Goal: Task Accomplishment & Management: Manage account settings

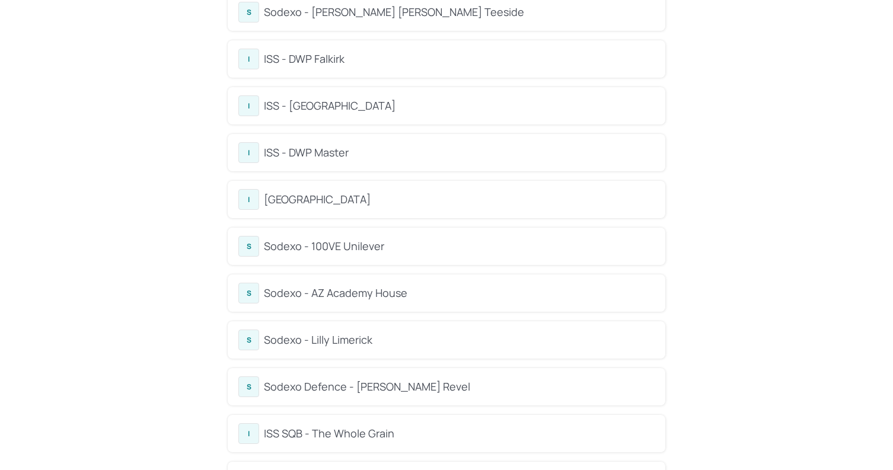
scroll to position [311, 0]
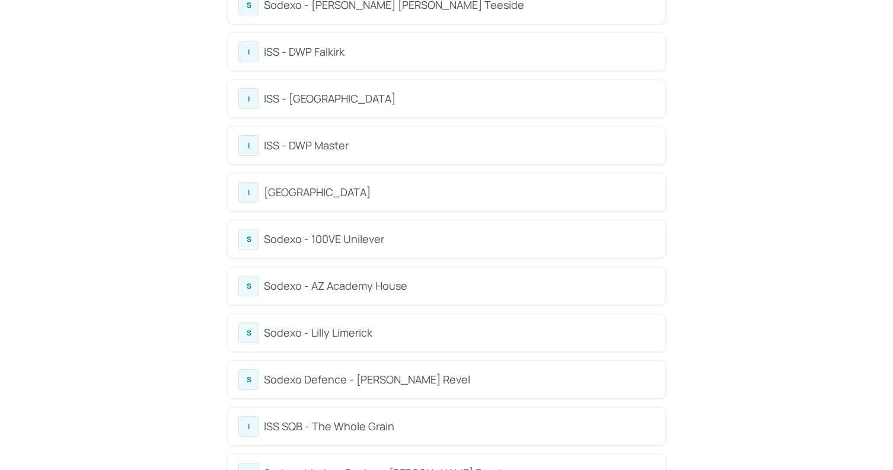
click at [340, 147] on div "ISS - DWP Master" at bounding box center [459, 146] width 391 height 16
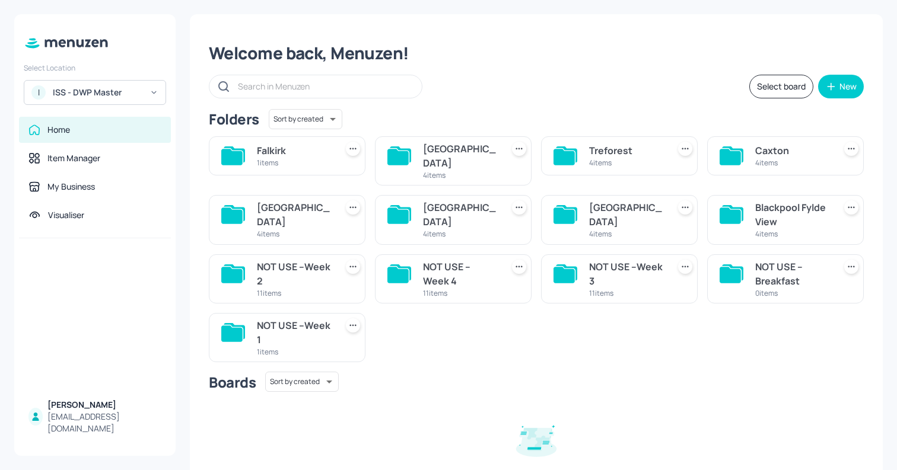
click at [613, 200] on div "[GEOGRAPHIC_DATA]" at bounding box center [626, 214] width 75 height 28
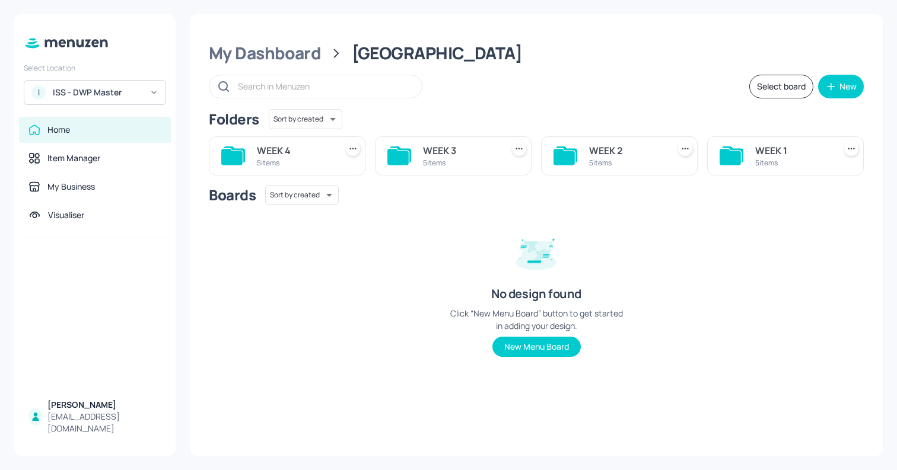
click at [438, 144] on div "WEEK 3" at bounding box center [460, 151] width 75 height 14
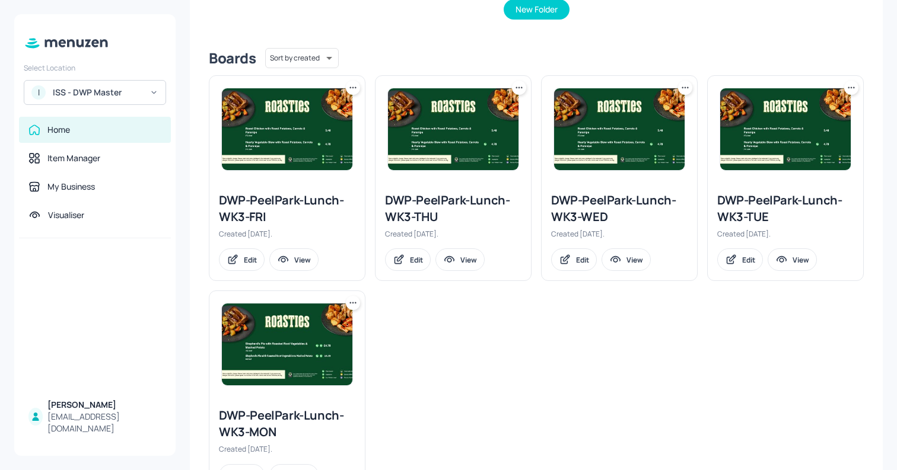
scroll to position [222, 0]
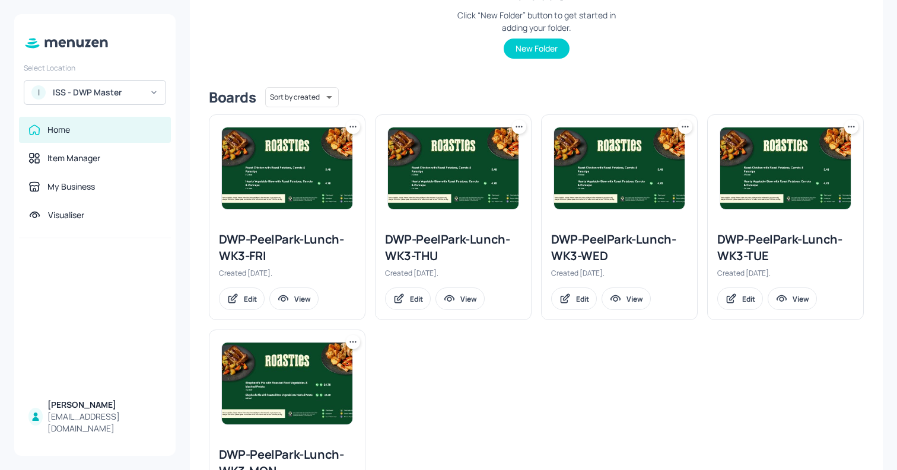
click at [848, 129] on icon at bounding box center [851, 127] width 12 height 12
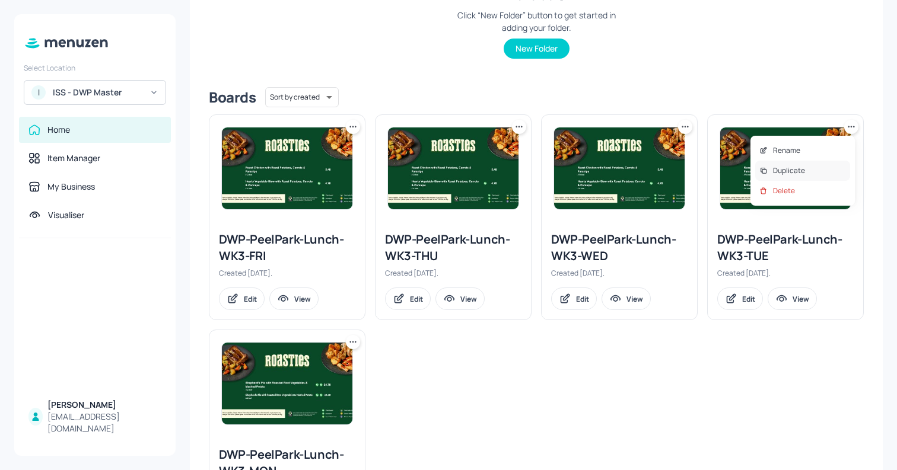
click at [827, 168] on div "Duplicate" at bounding box center [802, 171] width 95 height 20
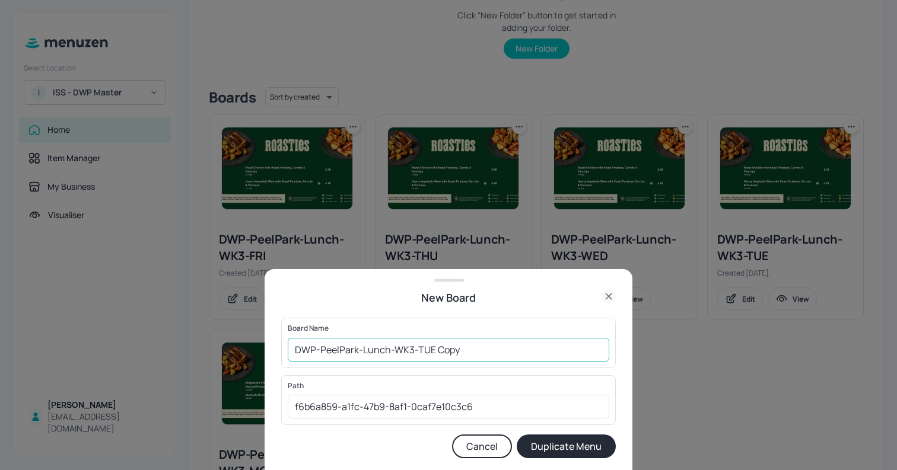
click at [450, 346] on input "DWP-PeelPark-Lunch-WK3-TUE Copy" at bounding box center [448, 350] width 321 height 24
click at [461, 348] on input "01ED_DWP-PeelPark-Lunch-WK3-[DATE]" at bounding box center [448, 350] width 321 height 24
type input "01ED_DWP-PeelPark-Lunch-WK3-TUE_141025"
click at [572, 441] on button "Duplicate Menu" at bounding box center [566, 447] width 99 height 24
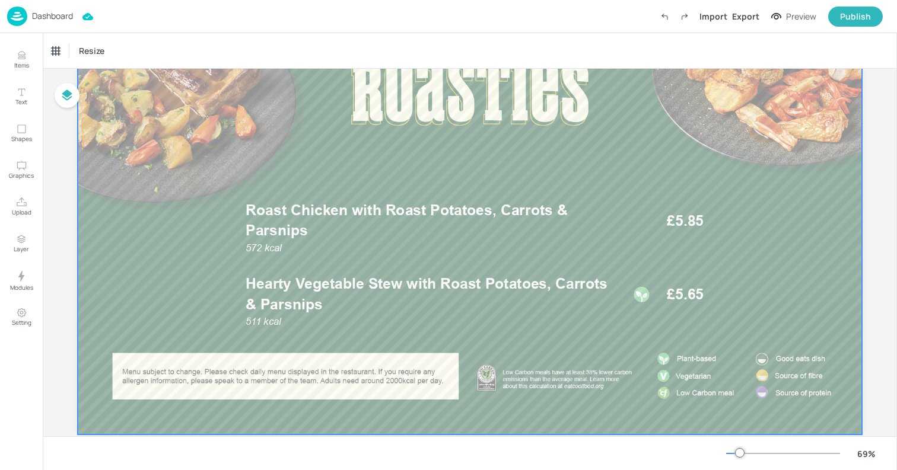
scroll to position [141, 0]
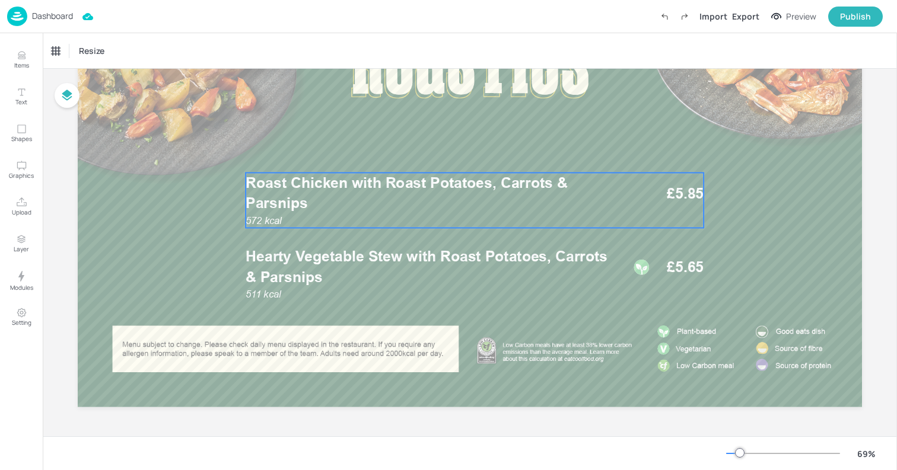
click at [338, 193] on p "Roast Chicken with Roast Potatoes, Carrots & Parsnips" at bounding box center [431, 193] width 371 height 41
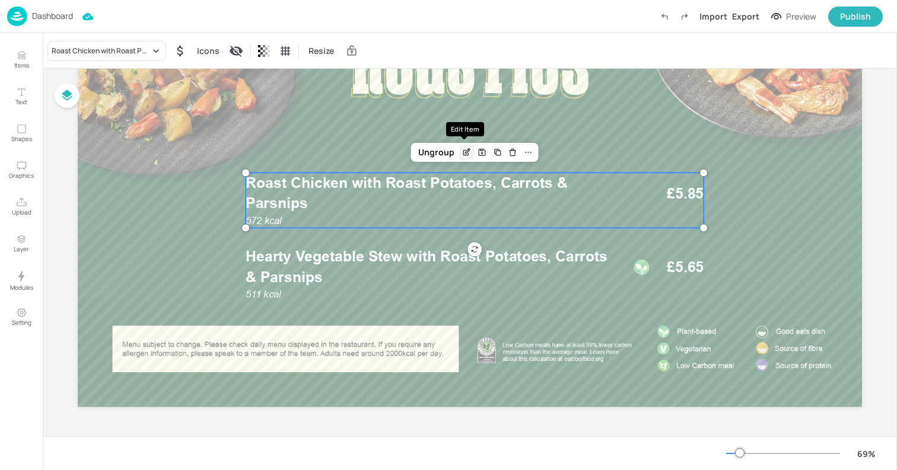
click at [463, 155] on icon "Edit Item" at bounding box center [465, 153] width 5 height 5
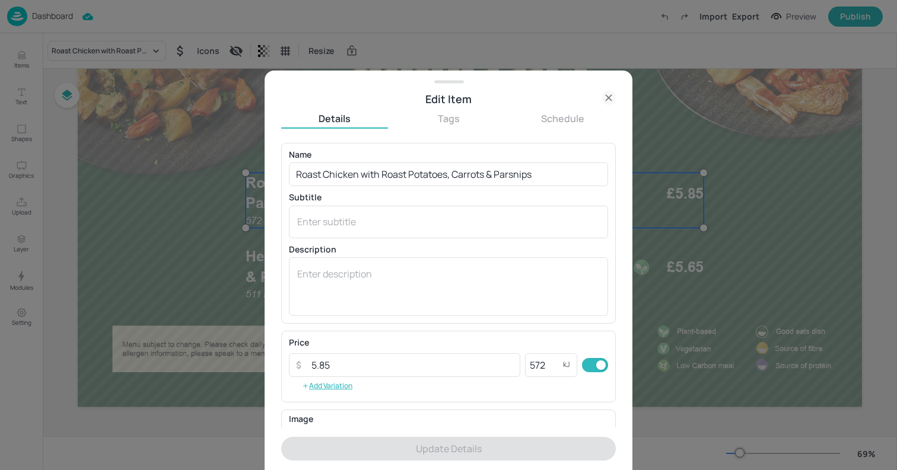
click at [654, 113] on div at bounding box center [448, 235] width 897 height 470
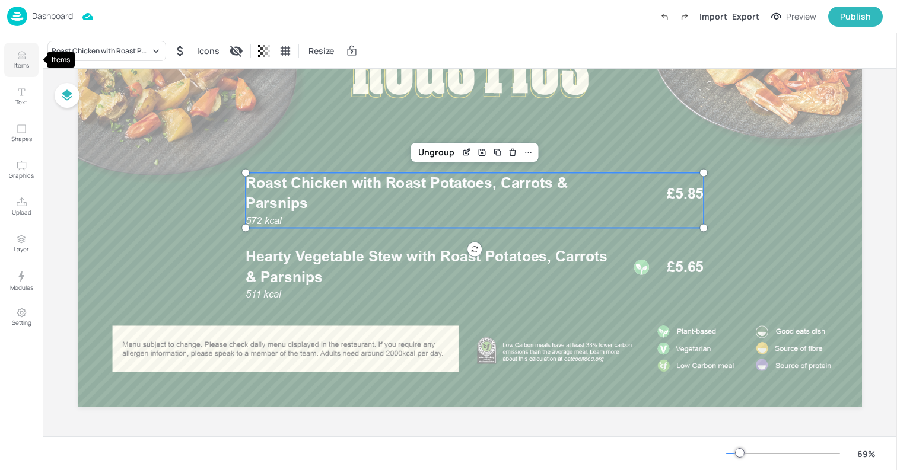
click at [23, 67] on p "Items" at bounding box center [21, 65] width 15 height 8
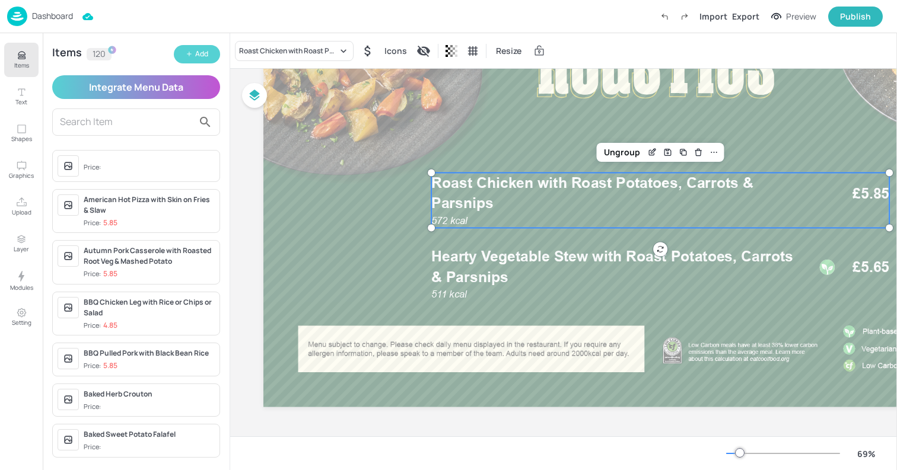
click at [192, 50] on button "Add" at bounding box center [197, 54] width 46 height 18
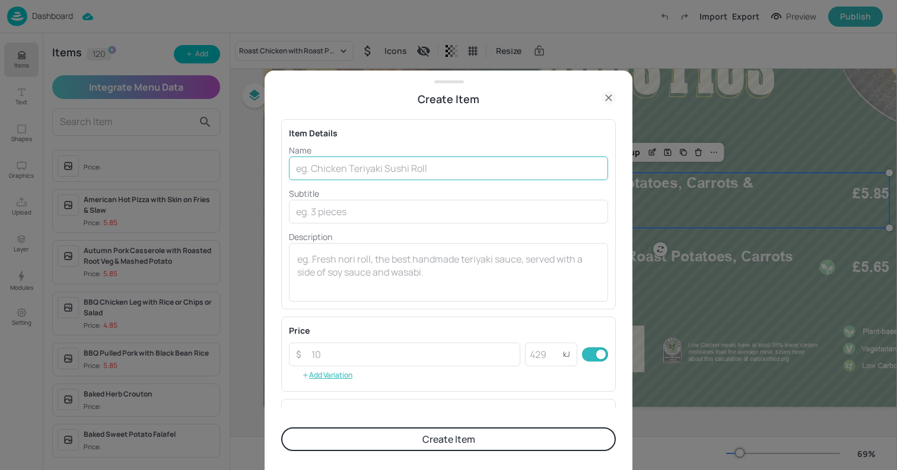
click at [375, 167] on input "text" at bounding box center [448, 169] width 319 height 24
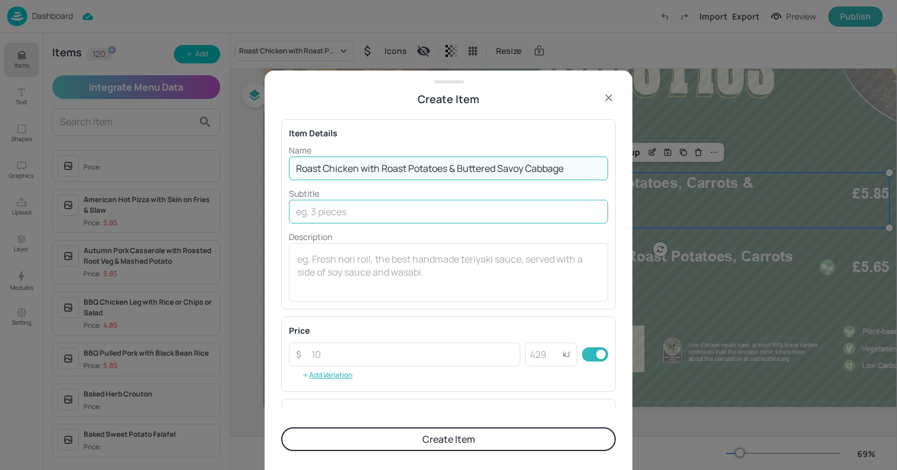
type input "Roast Chicken with Roast Potatoes & Buttered Savoy Cabbage"
click at [478, 203] on input "text" at bounding box center [448, 212] width 319 height 24
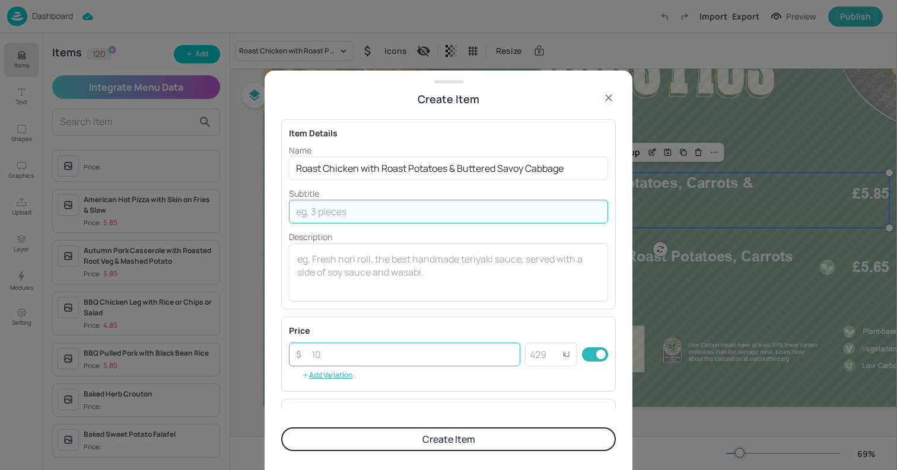
click at [455, 360] on input "number" at bounding box center [412, 355] width 216 height 24
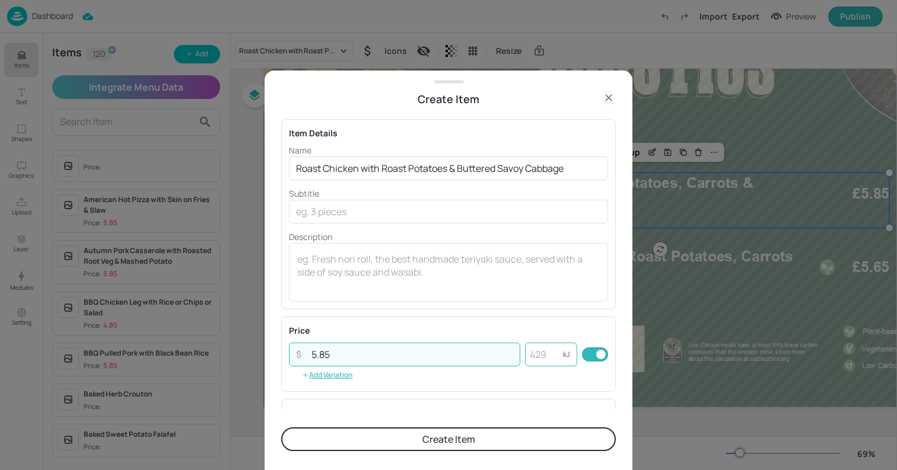
type input "5.85"
click at [536, 358] on input "number" at bounding box center [544, 355] width 38 height 24
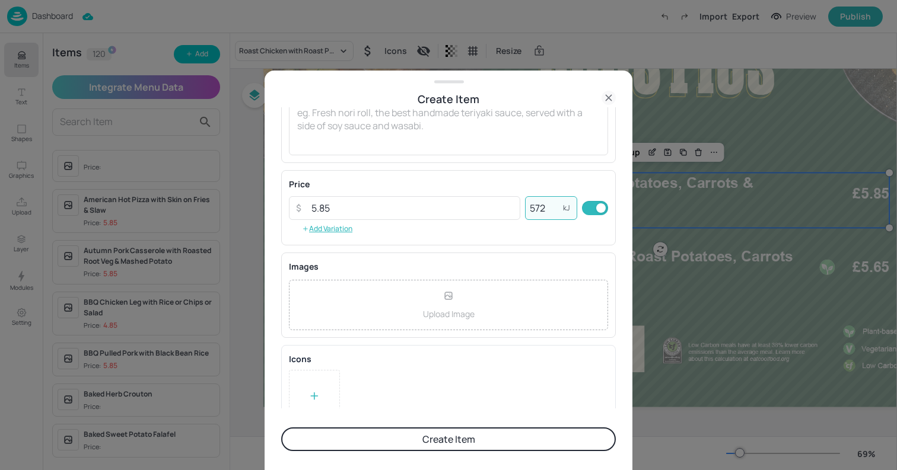
scroll to position [169, 0]
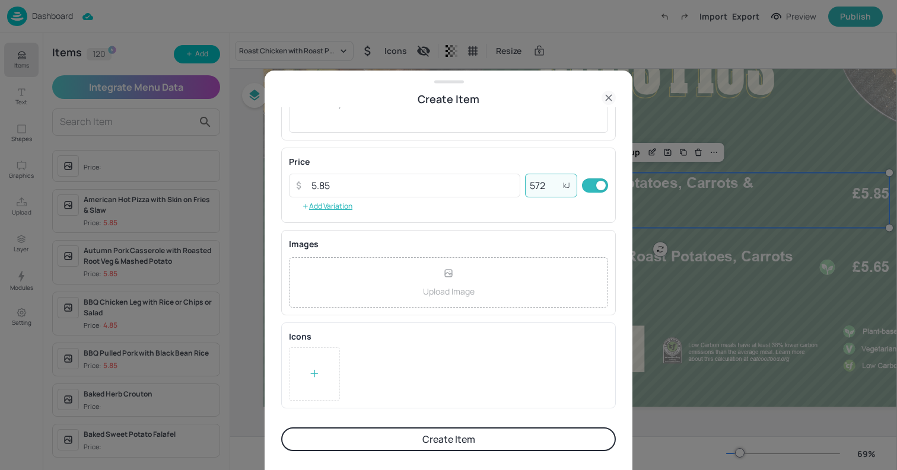
type input "572"
click at [480, 439] on button "Create Item" at bounding box center [448, 440] width 335 height 24
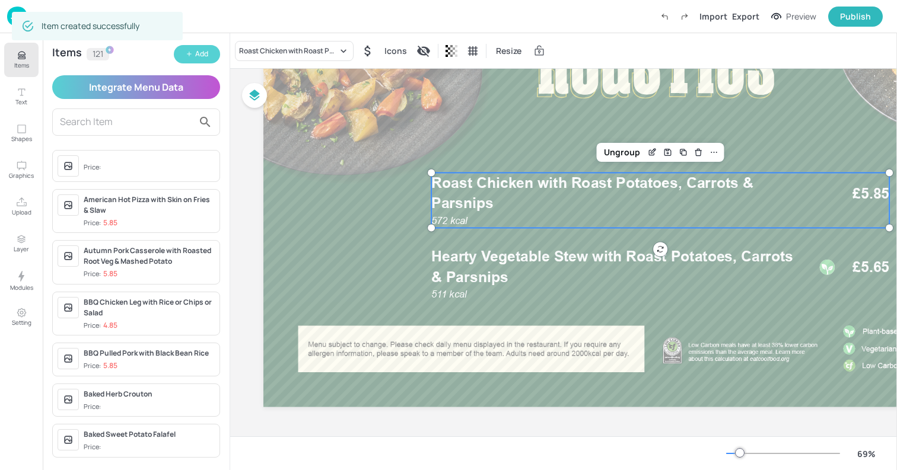
click at [198, 61] on button "Add" at bounding box center [197, 54] width 46 height 18
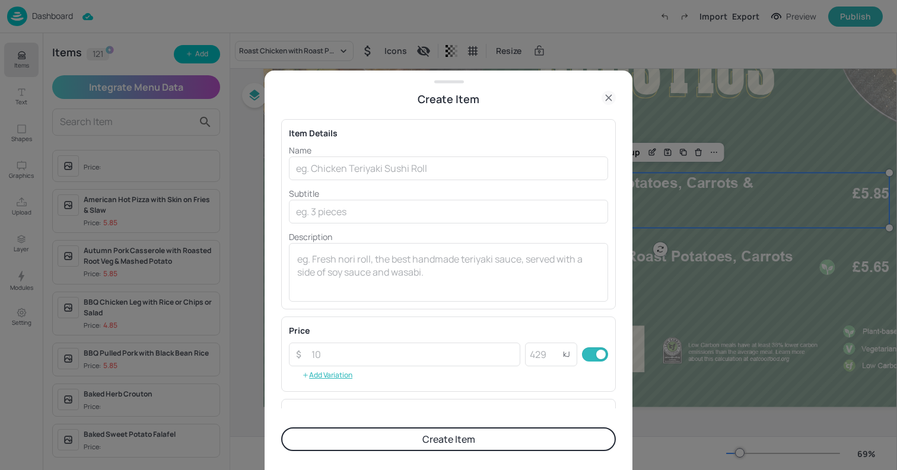
click at [616, 96] on div "Create Item" at bounding box center [449, 99] width 368 height 17
click at [606, 98] on icon at bounding box center [608, 98] width 14 height 14
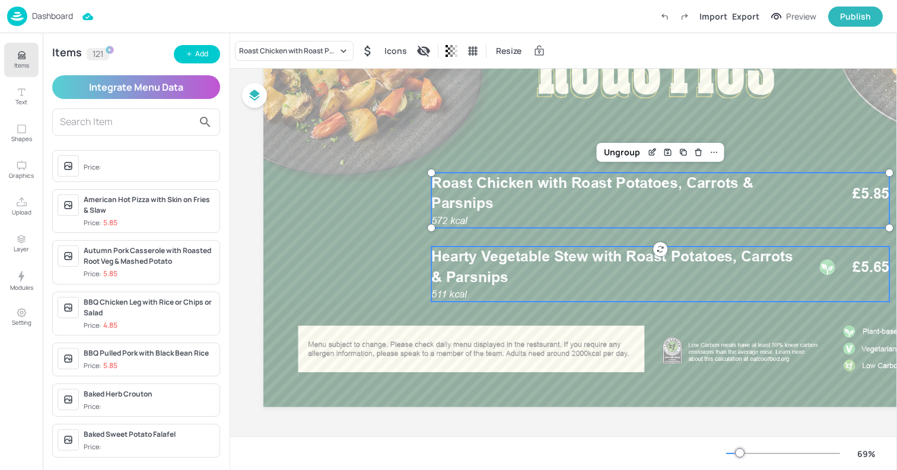
click at [580, 262] on span "Hearty Vegetable Stew with Roast Potatoes, Carrots & Parsnips" at bounding box center [612, 267] width 362 height 38
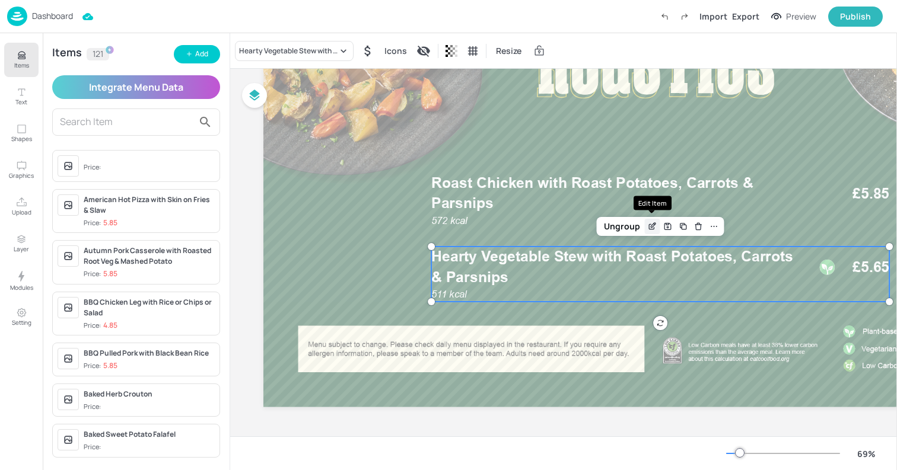
click at [654, 225] on icon "Edit Item" at bounding box center [652, 226] width 10 height 9
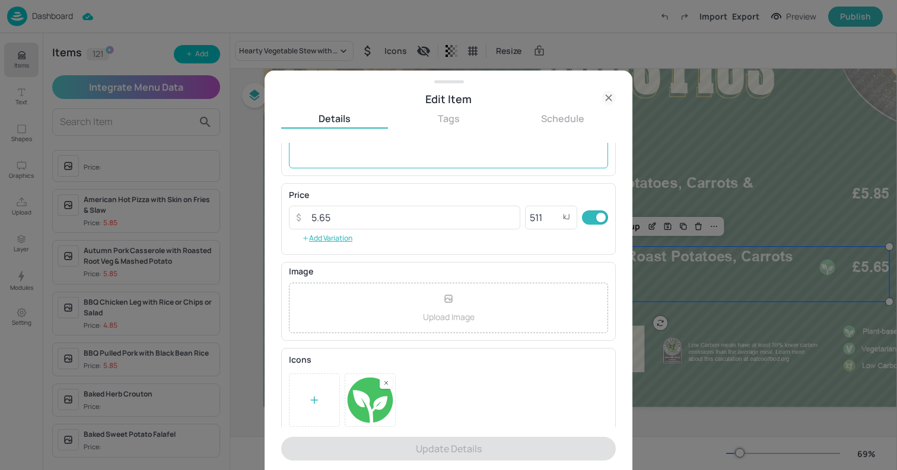
scroll to position [155, 0]
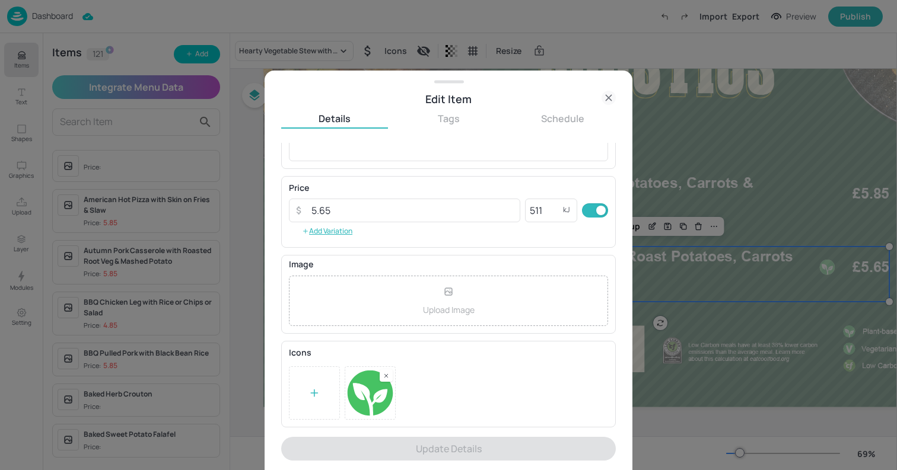
click at [607, 102] on icon at bounding box center [608, 98] width 14 height 14
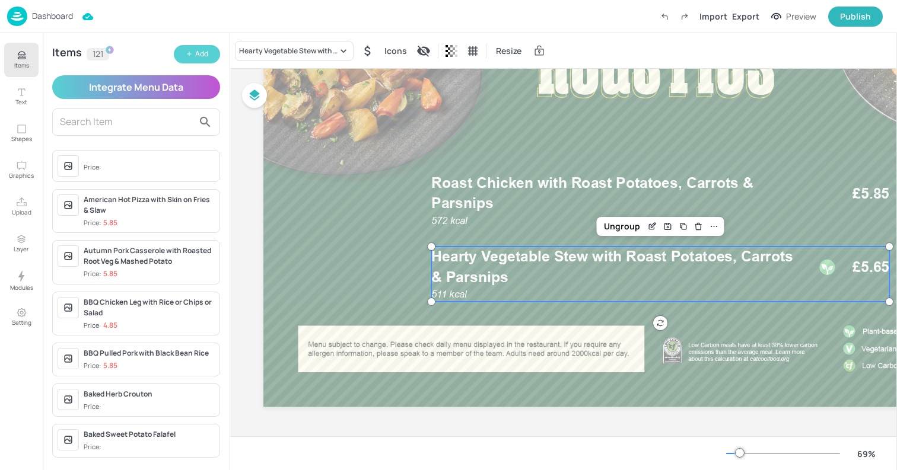
click at [198, 59] on div "Add" at bounding box center [201, 54] width 13 height 11
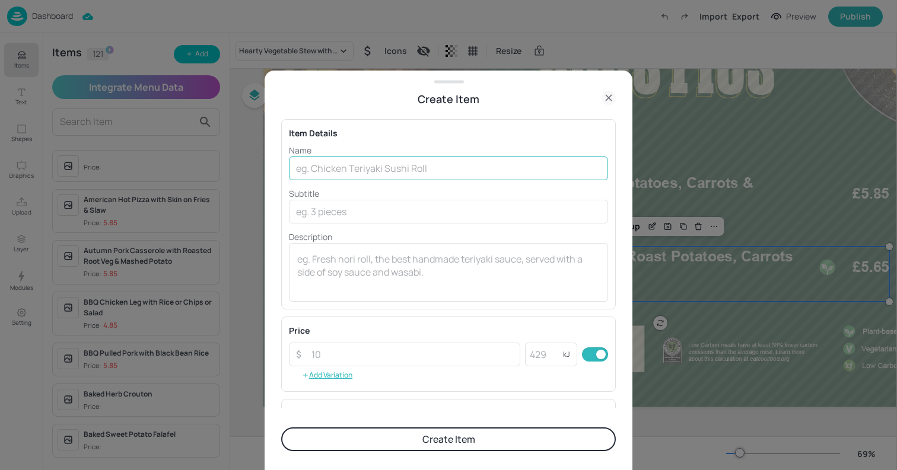
click at [365, 167] on input "text" at bounding box center [448, 169] width 319 height 24
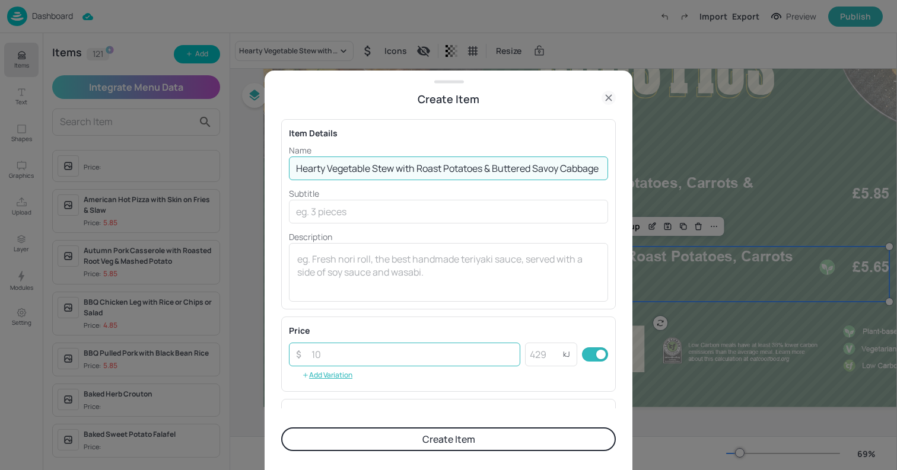
type input "Hearty Vegetable Stew with Roast Potatoes & Buttered Savoy Cabbage"
click at [391, 356] on input "number" at bounding box center [412, 355] width 216 height 24
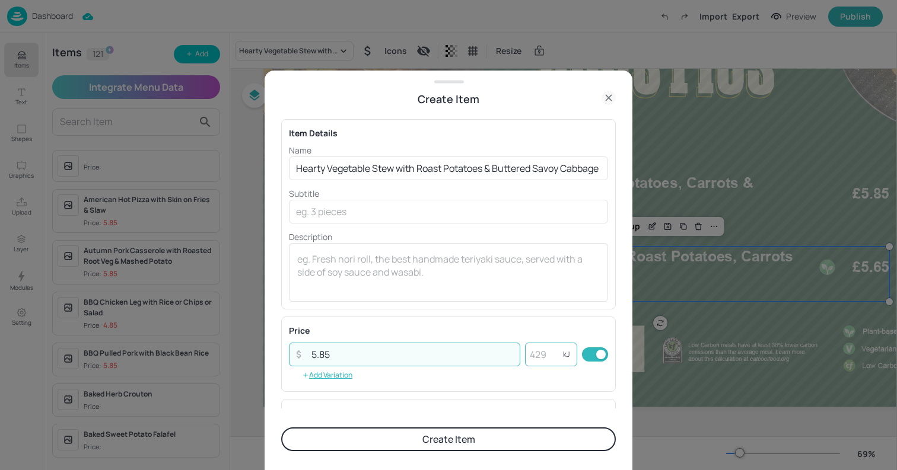
type input "5.85"
click at [546, 356] on input "number" at bounding box center [544, 355] width 38 height 24
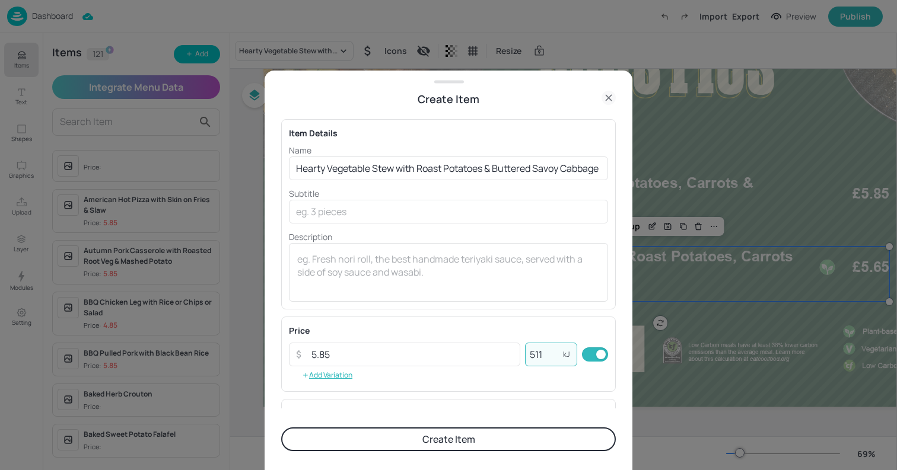
scroll to position [169, 0]
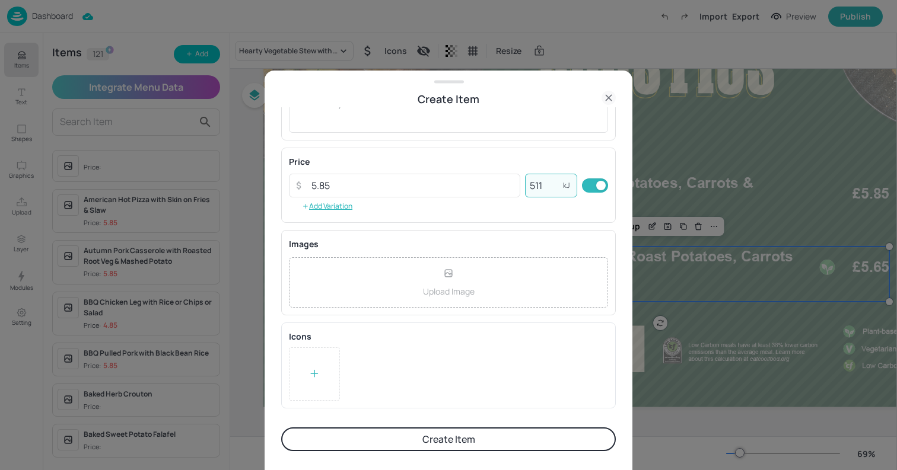
type input "511"
click at [314, 356] on div at bounding box center [314, 374] width 51 height 53
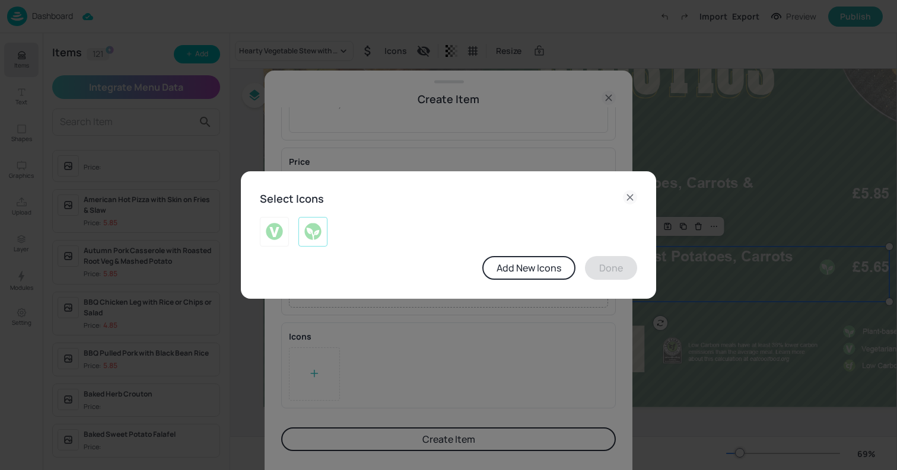
click at [319, 228] on img at bounding box center [313, 231] width 18 height 19
click at [616, 266] on button "Done" at bounding box center [611, 268] width 52 height 24
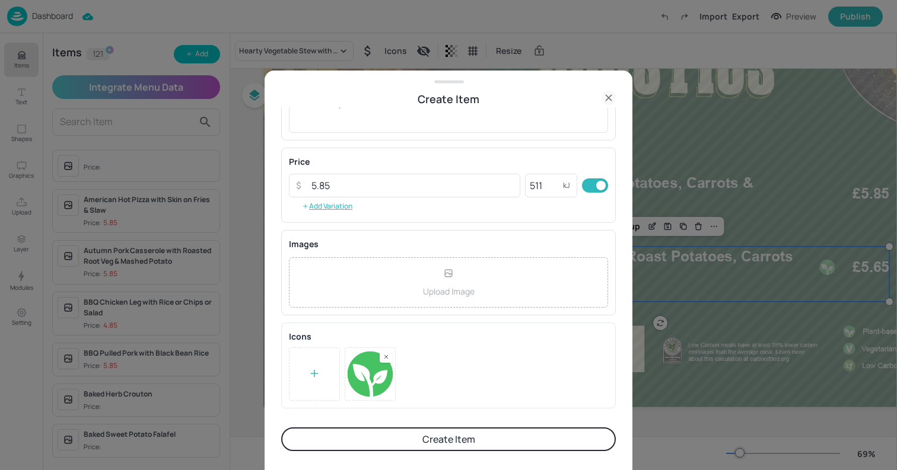
click at [447, 439] on button "Create Item" at bounding box center [448, 440] width 335 height 24
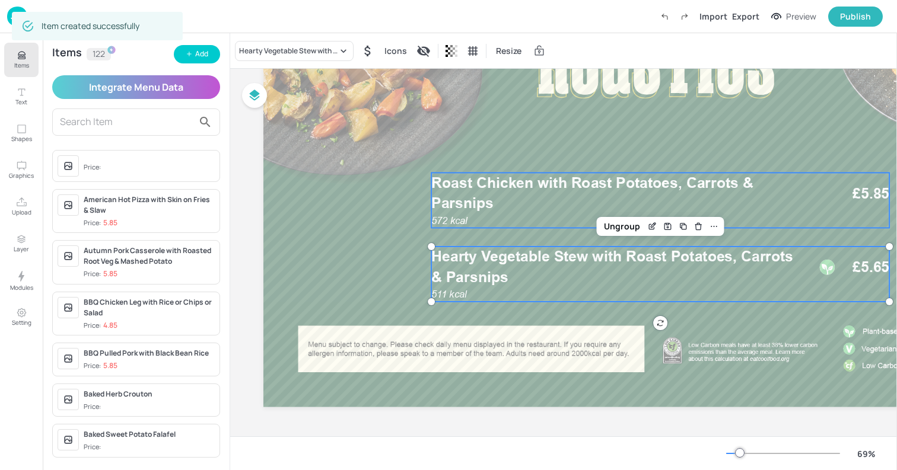
click at [559, 182] on span "Roast Chicken with Roast Potatoes, Carrots & Parsnips" at bounding box center [592, 193] width 322 height 38
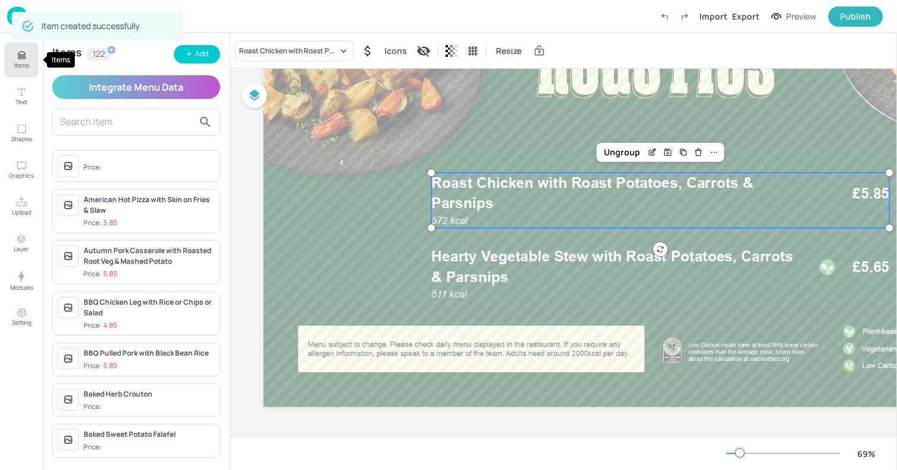
click at [12, 74] on button "Items" at bounding box center [21, 60] width 34 height 34
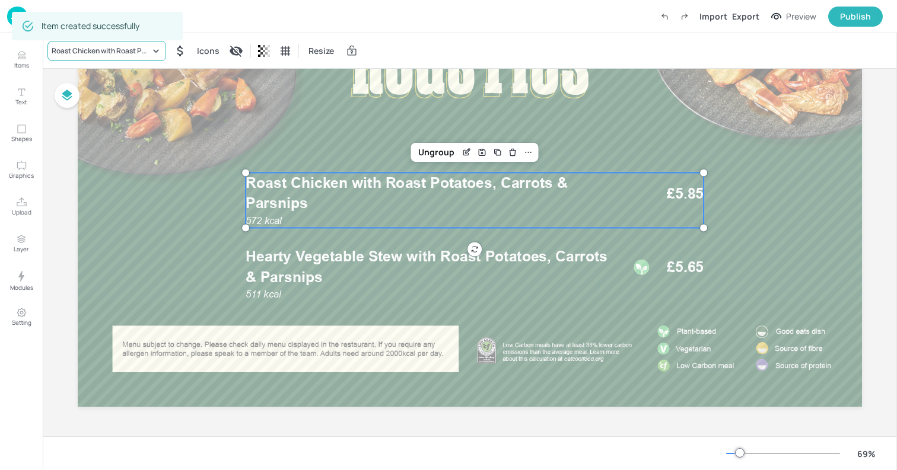
click at [138, 52] on div "Roast Chicken with Roast Potatoes, Carrots & Parsnips" at bounding box center [101, 51] width 98 height 11
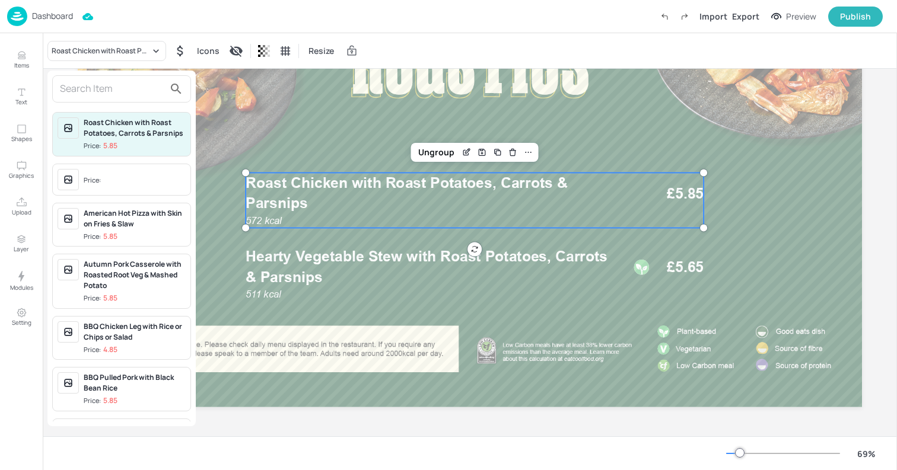
click at [132, 82] on input "text" at bounding box center [112, 88] width 104 height 19
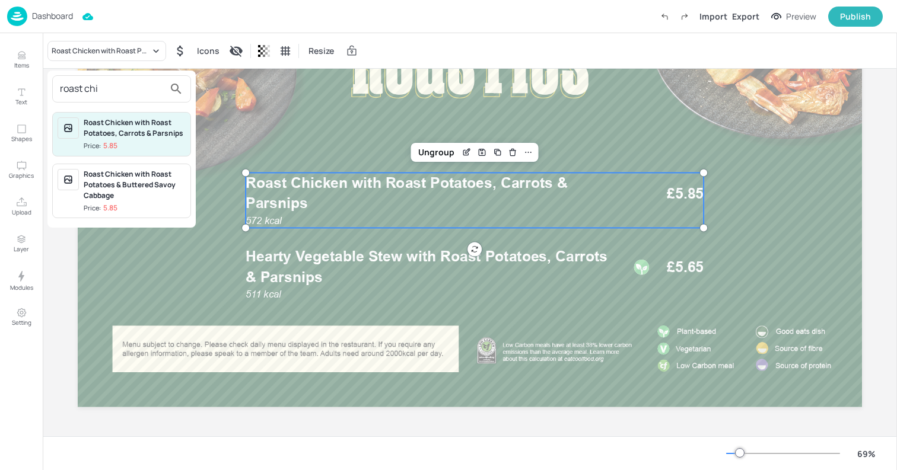
type input "roast chi"
click at [140, 192] on div "Roast Chicken with Roast Potatoes & Buttered Savoy Cabbage" at bounding box center [135, 185] width 102 height 32
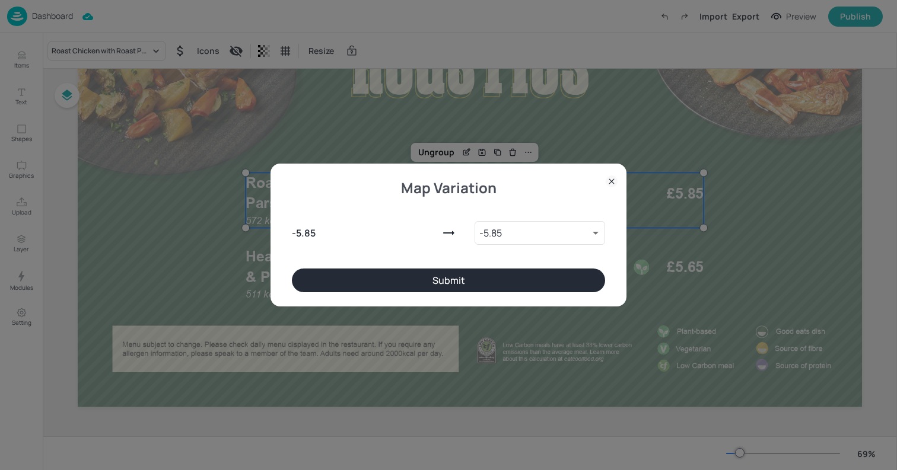
click at [410, 278] on button "Submit" at bounding box center [448, 281] width 313 height 24
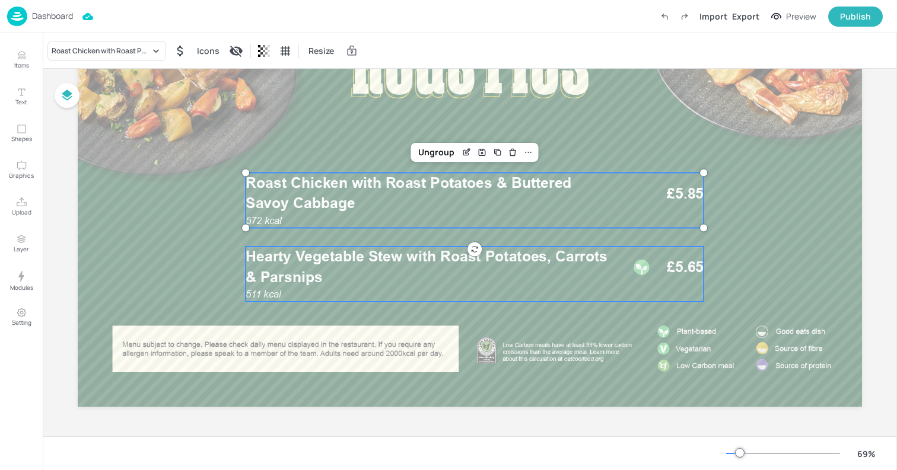
click at [430, 271] on p "Hearty Vegetable Stew with Roast Potatoes, Carrots & Parsnips" at bounding box center [431, 267] width 371 height 41
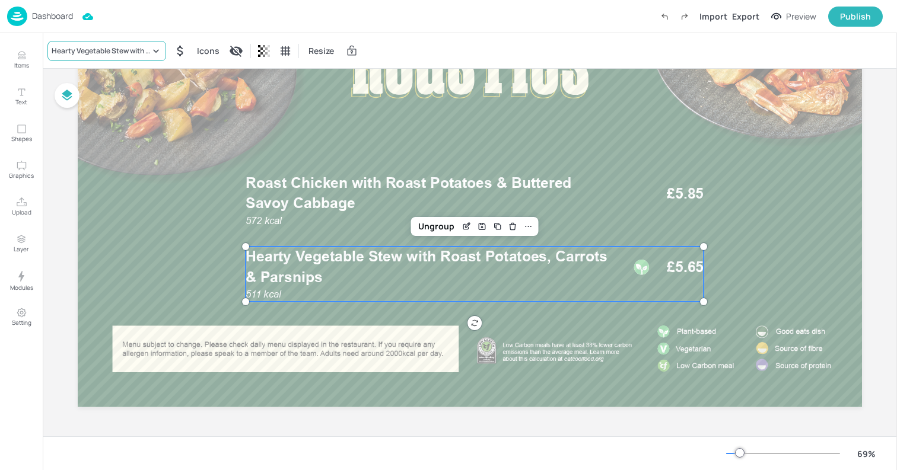
click at [134, 47] on div "Hearty Vegetable Stew with Roast Potatoes, Carrots & Parsnips" at bounding box center [101, 51] width 98 height 11
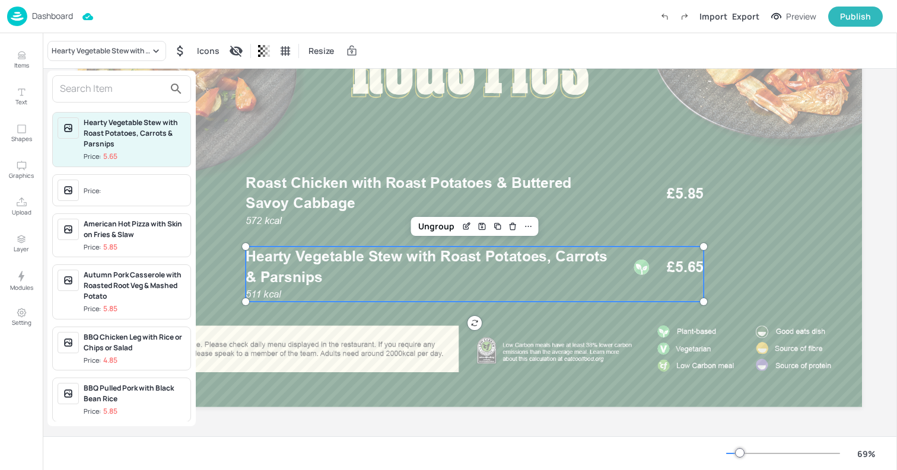
click at [125, 94] on input "text" at bounding box center [112, 88] width 104 height 19
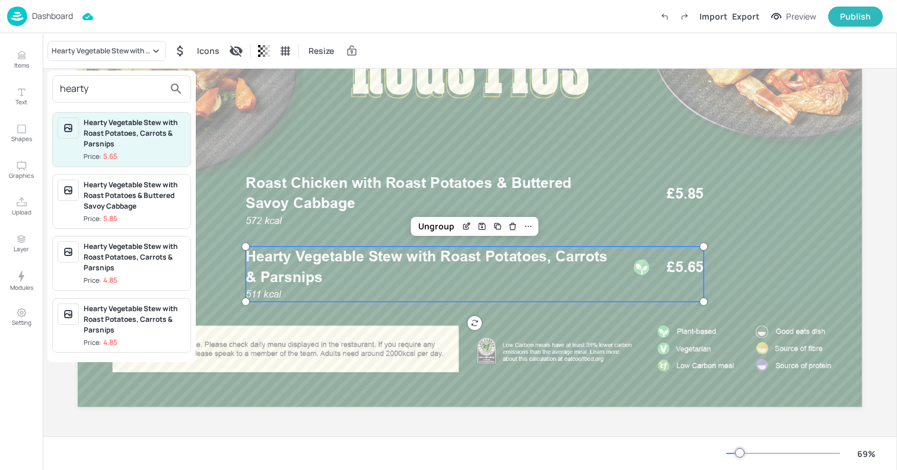
type input "hearty"
click at [158, 206] on div "Hearty Vegetable Stew with Roast Potatoes & Buttered Savoy Cabbage" at bounding box center [135, 196] width 102 height 32
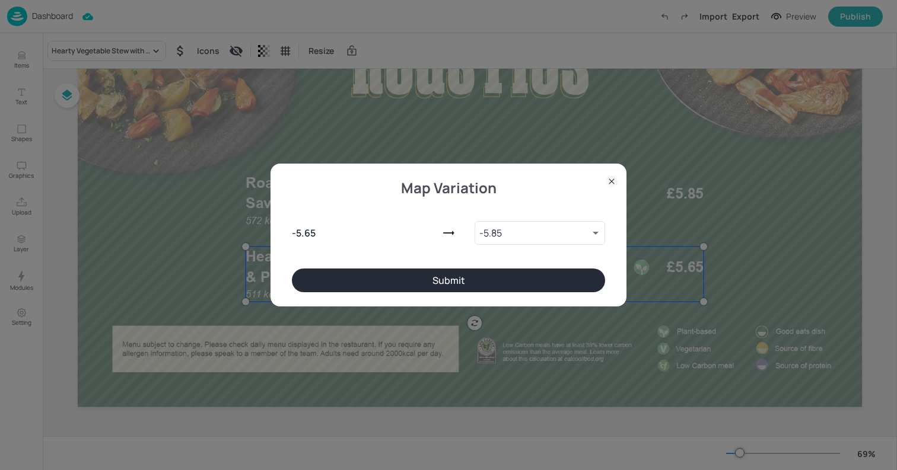
click at [428, 286] on button "Submit" at bounding box center [448, 281] width 313 height 24
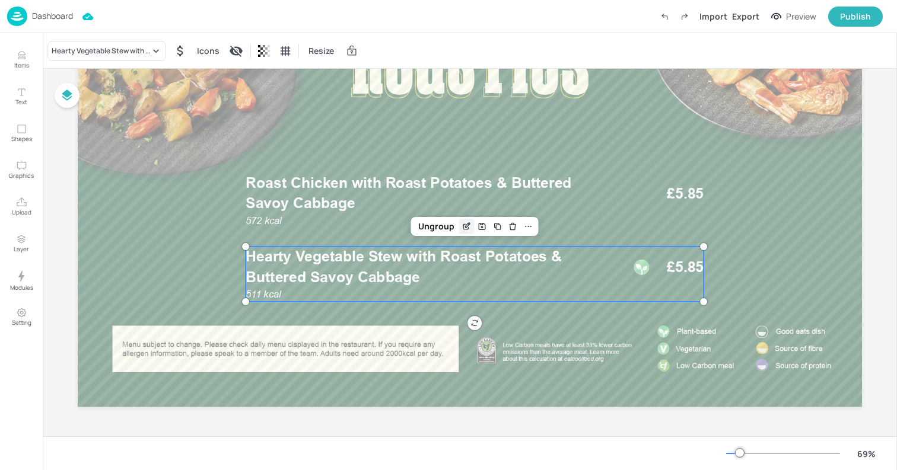
click at [463, 225] on icon "Edit Item" at bounding box center [465, 227] width 5 height 5
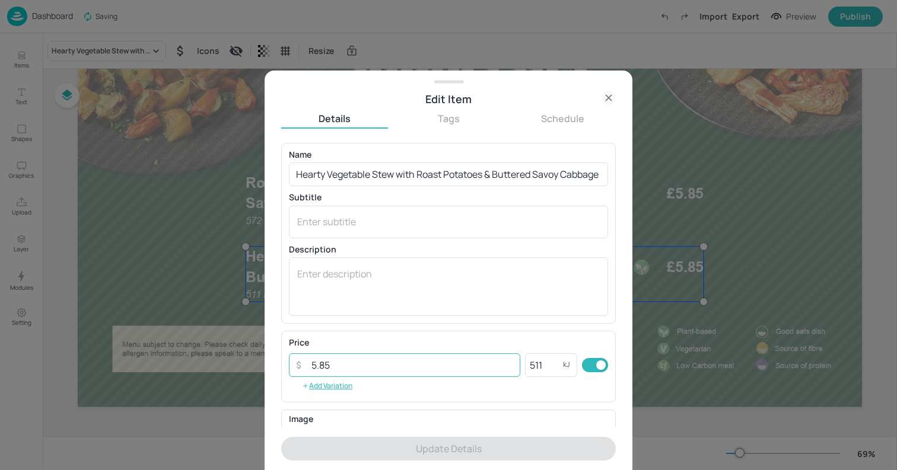
click at [326, 365] on input "5.85" at bounding box center [412, 366] width 216 height 24
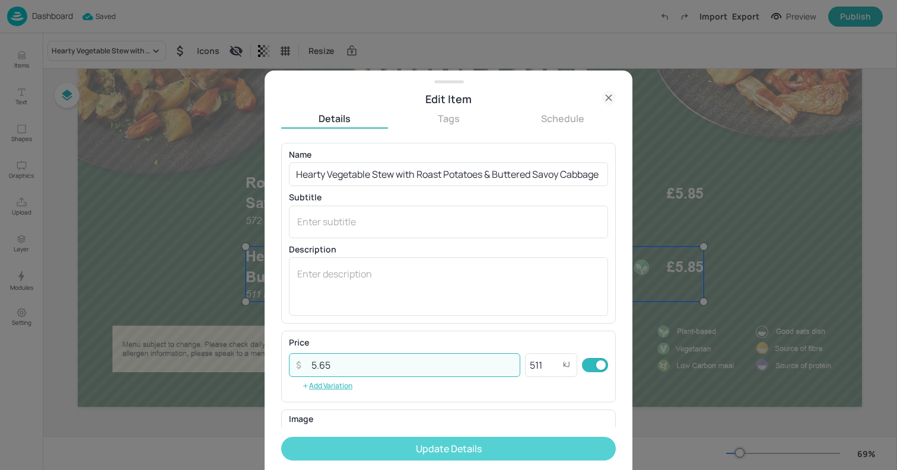
type input "5.65"
click at [431, 456] on button "Update Details" at bounding box center [448, 449] width 335 height 24
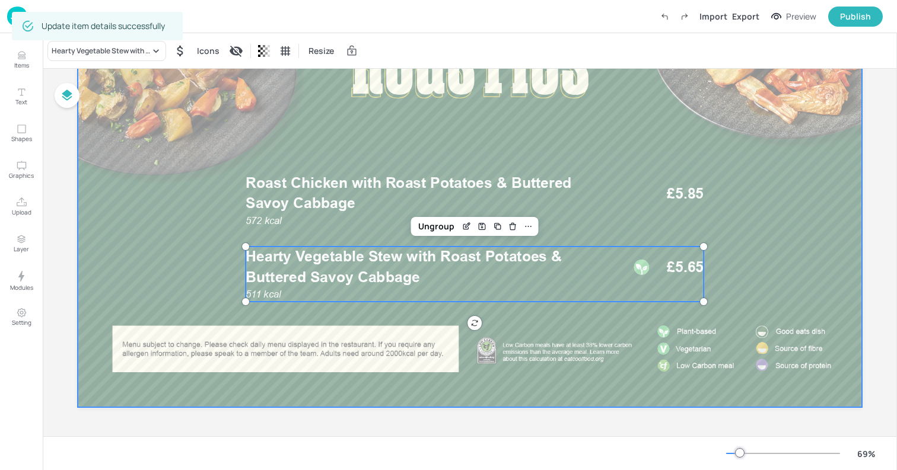
click at [156, 213] on div at bounding box center [470, 186] width 784 height 441
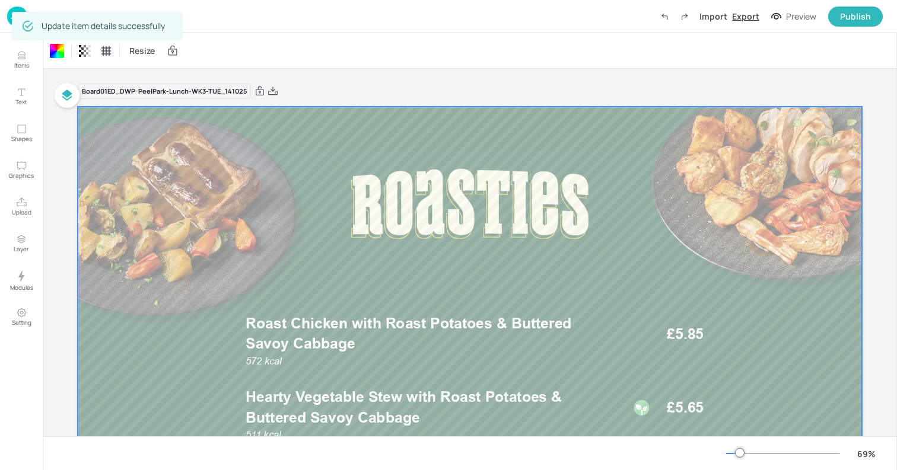
click at [752, 19] on div "Export" at bounding box center [745, 16] width 27 height 12
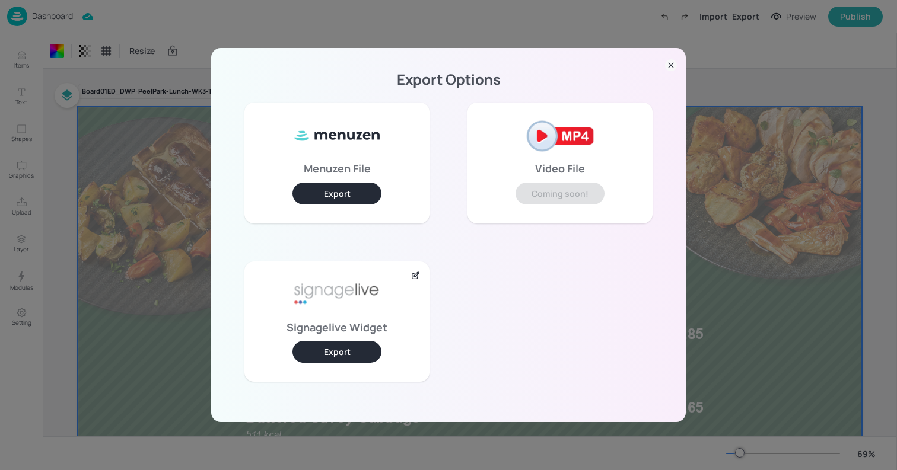
click at [352, 354] on button "Export" at bounding box center [336, 352] width 89 height 22
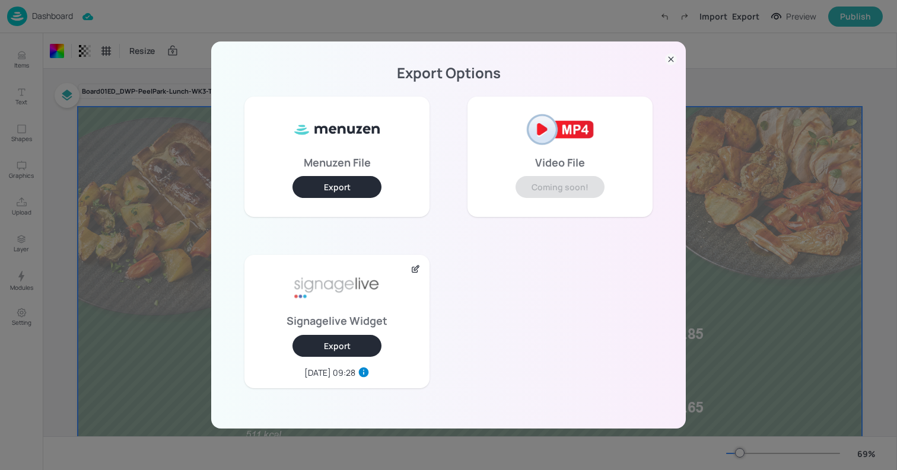
click at [667, 62] on icon at bounding box center [671, 59] width 12 height 12
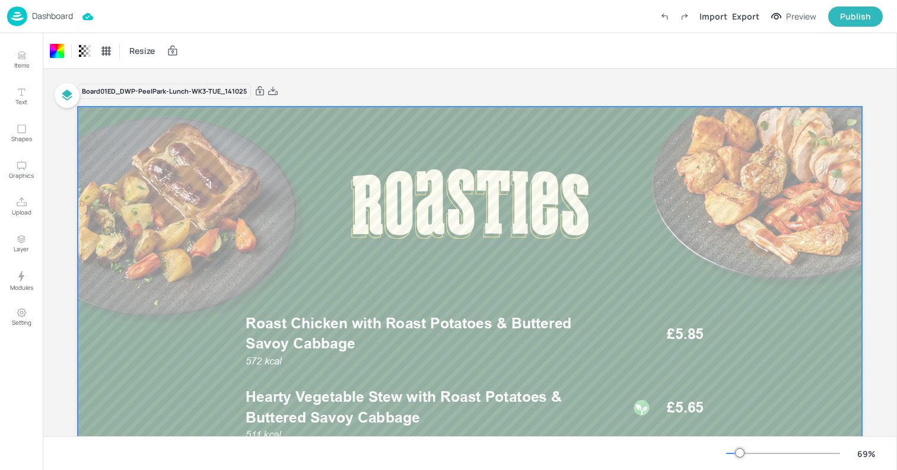
click at [47, 15] on p "Dashboard" at bounding box center [52, 16] width 41 height 8
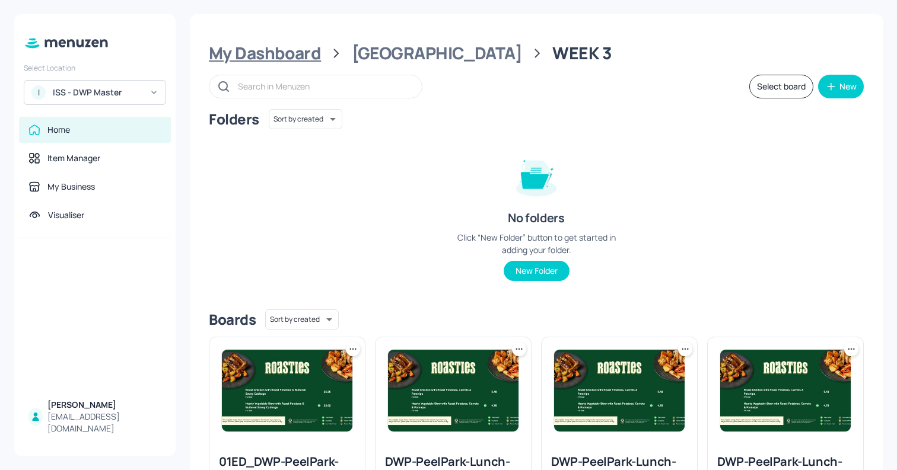
click at [273, 48] on div "My Dashboard" at bounding box center [265, 53] width 112 height 21
